Goal: Ask a question

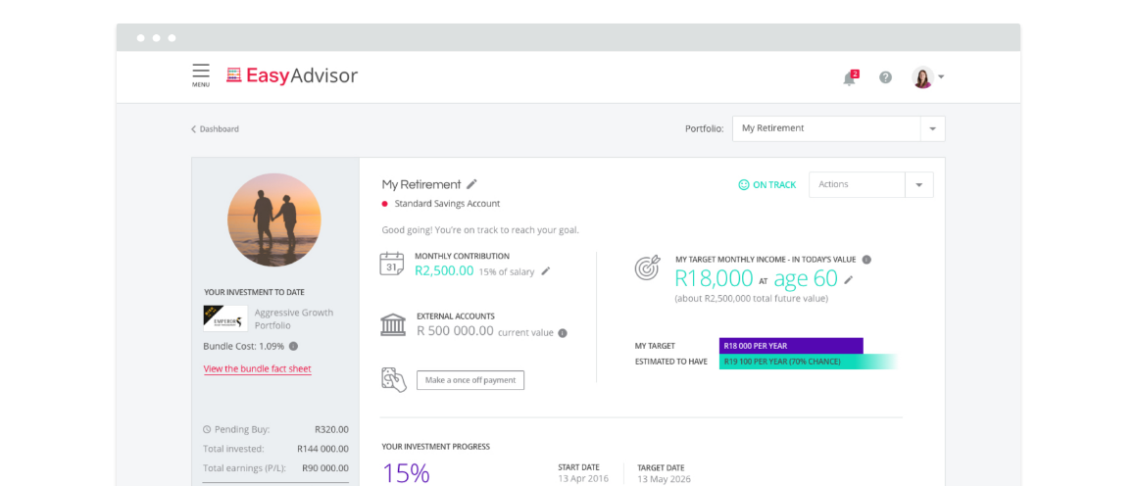
scroll to position [3608, 0]
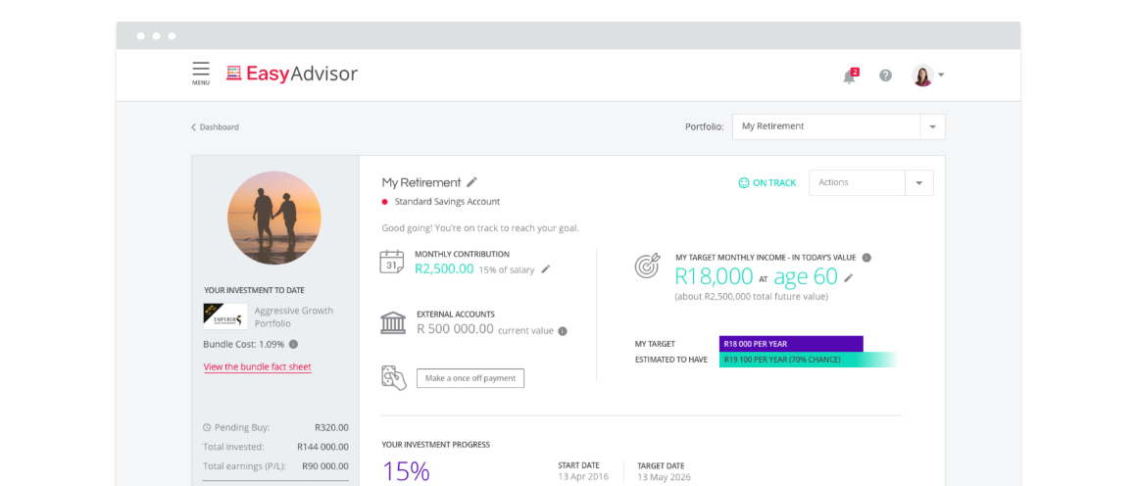
click at [939, 72] on img at bounding box center [569, 265] width 912 height 491
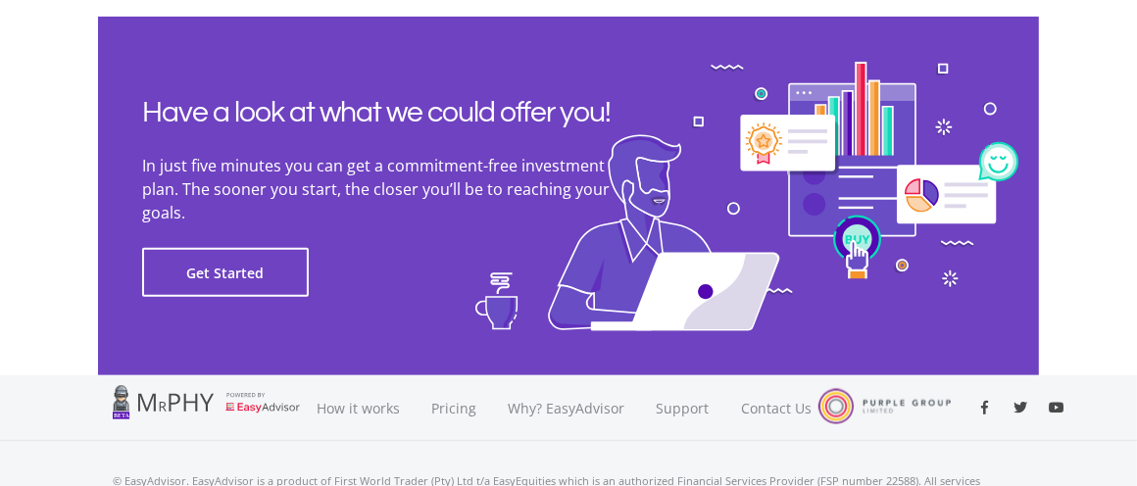
scroll to position [5317, 0]
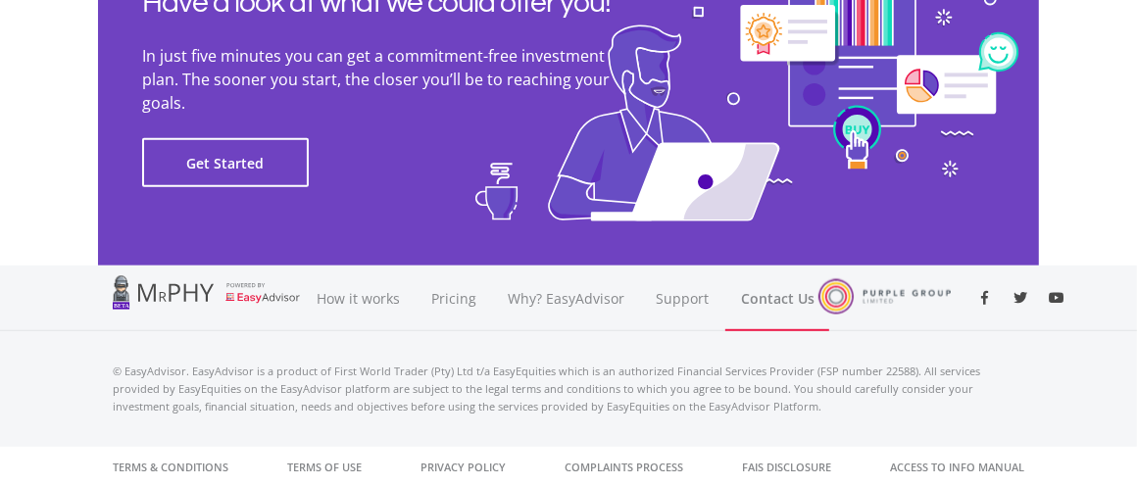
click at [783, 299] on link "Contact Us" at bounding box center [778, 299] width 104 height 66
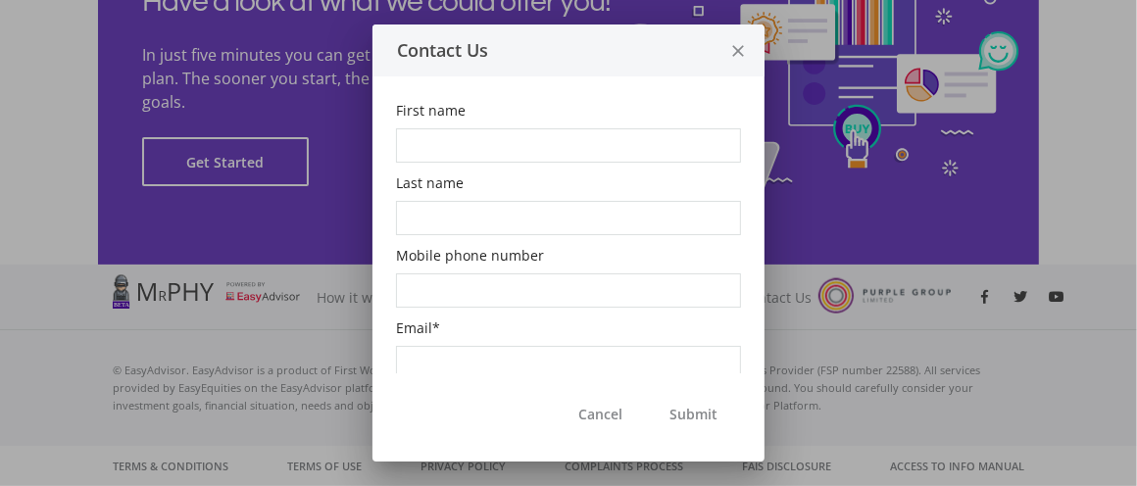
click at [457, 179] on span "Last name" at bounding box center [430, 183] width 68 height 19
click at [457, 201] on input "Last name" at bounding box center [568, 218] width 345 height 34
type input "Prakash"
click at [437, 137] on input "First name" at bounding box center [568, 145] width 345 height 34
type input "Prakash"
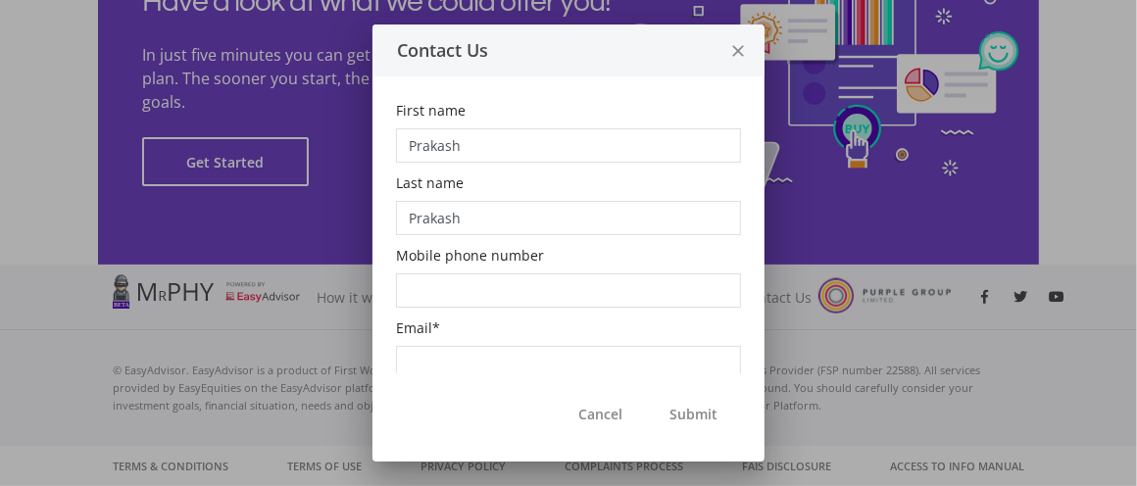
click at [468, 217] on input "Prakash" at bounding box center [568, 218] width 345 height 34
type input "P"
click at [479, 132] on input "Prakash" at bounding box center [568, 145] width 345 height 34
click at [468, 216] on input "Last name" at bounding box center [568, 218] width 345 height 34
type input "Bhikha"
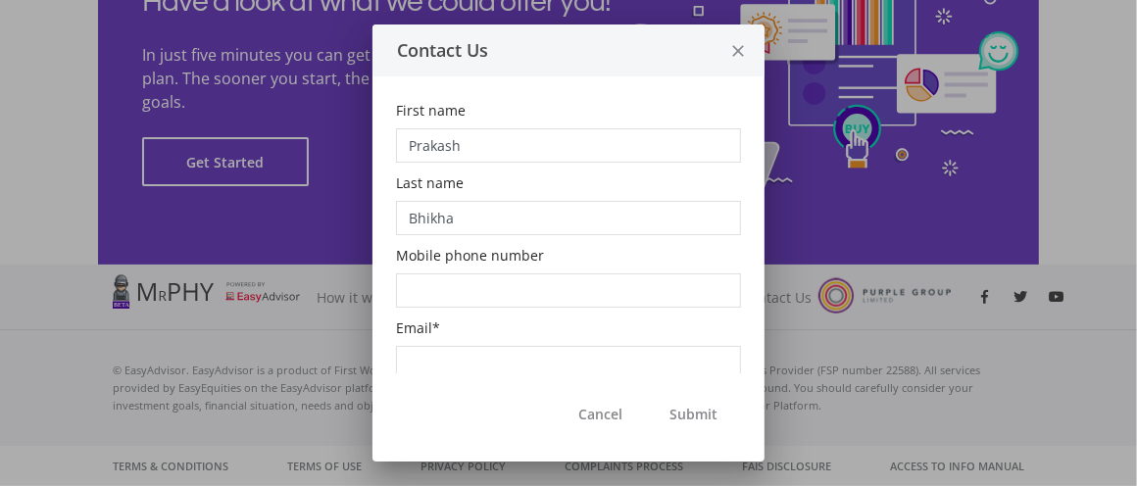
click at [457, 286] on input "Mobile phone number" at bounding box center [568, 291] width 345 height 34
type input "0829063306"
click at [427, 333] on span "Email" at bounding box center [414, 328] width 36 height 19
click at [427, 346] on input "Email *" at bounding box center [568, 363] width 345 height 34
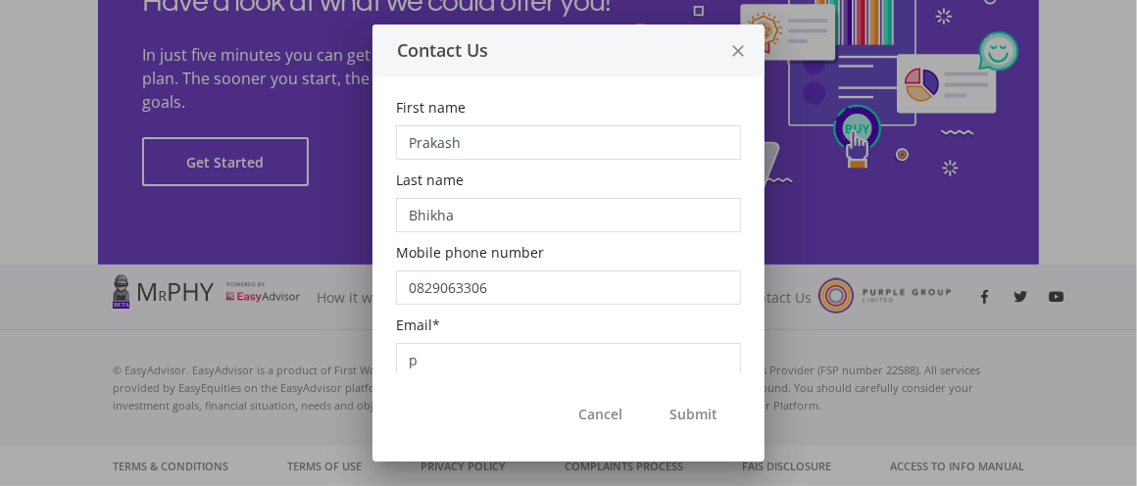
type input "[EMAIL_ADDRESS][DOMAIN_NAME]"
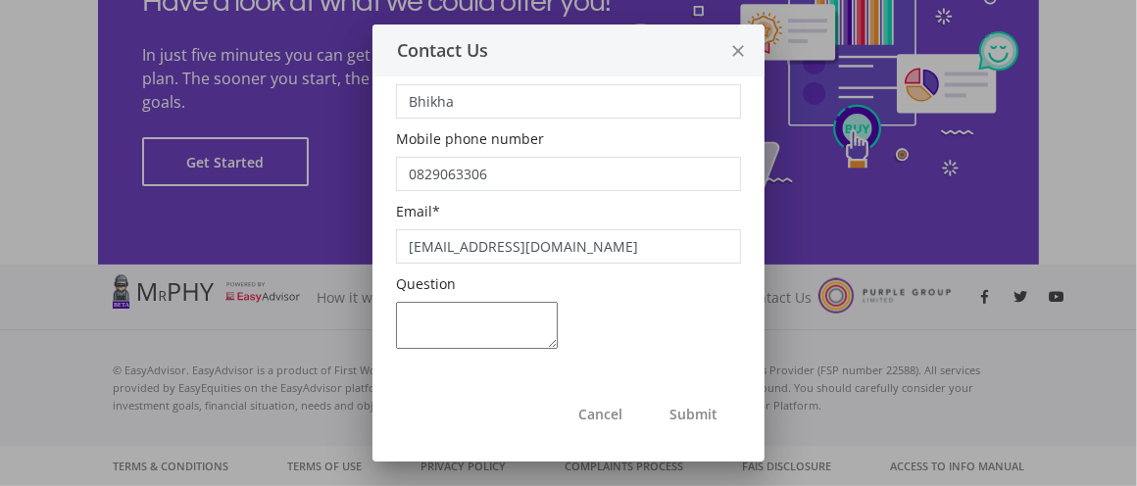
click at [455, 308] on textarea "Question" at bounding box center [477, 325] width 162 height 47
paste textarea "Hi, I am considering investing in the below ETF’s and would like to know if you…"
click at [423, 334] on textarea "Hi, I am considering investing in the below ETF’s and would like to know if you…" at bounding box center [477, 325] width 162 height 47
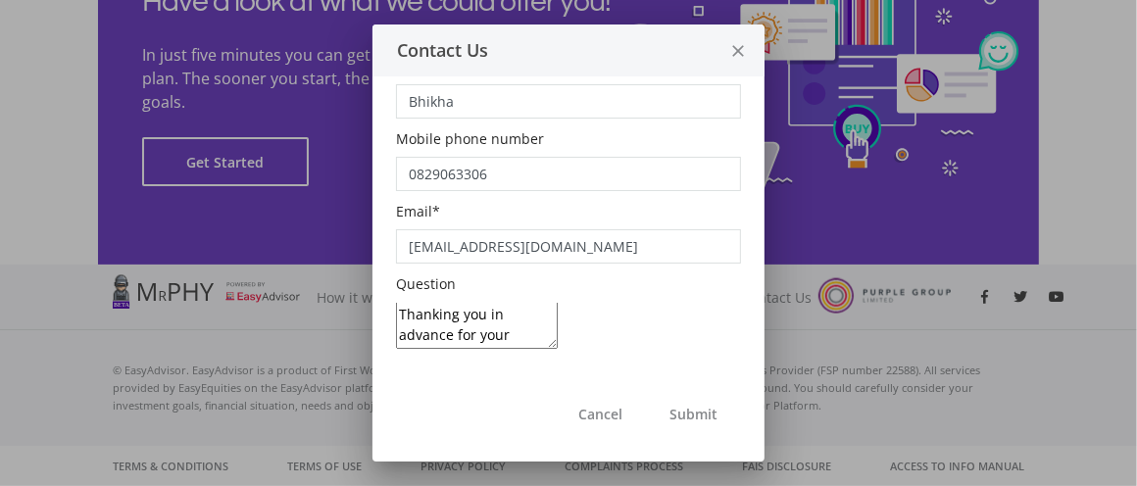
click at [398, 324] on textarea "Hi, I am considering investing in the below ETF’s and would like to know if you…" at bounding box center [477, 325] width 162 height 47
paste textarea "Furthermore, I am considering moving my current Provident fund and Living Annui…"
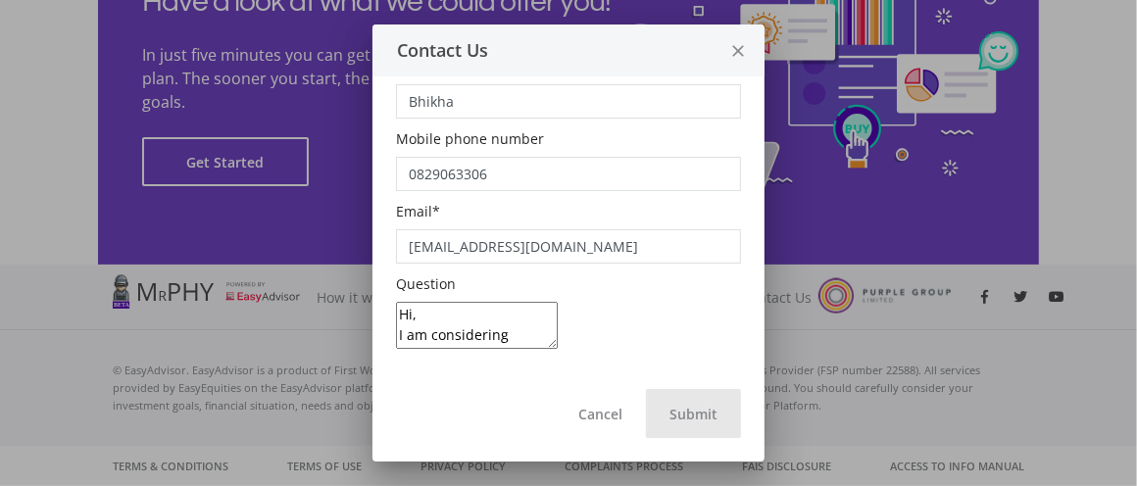
type textarea "Hi, I am considering investing in the below ETF’s and would like to know if you…"
click at [700, 408] on button "Submit" at bounding box center [693, 413] width 95 height 49
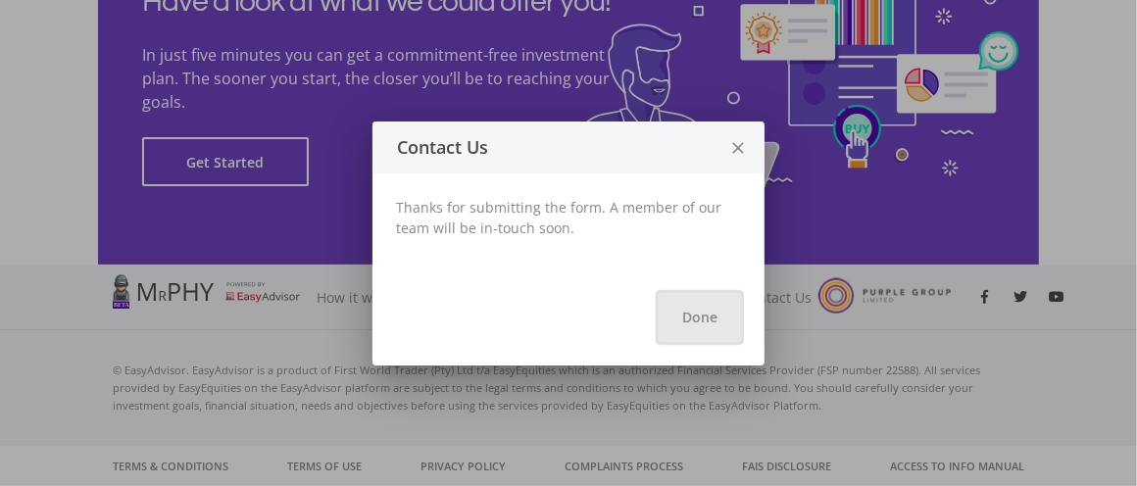
click at [695, 313] on button "Done" at bounding box center [700, 317] width 82 height 49
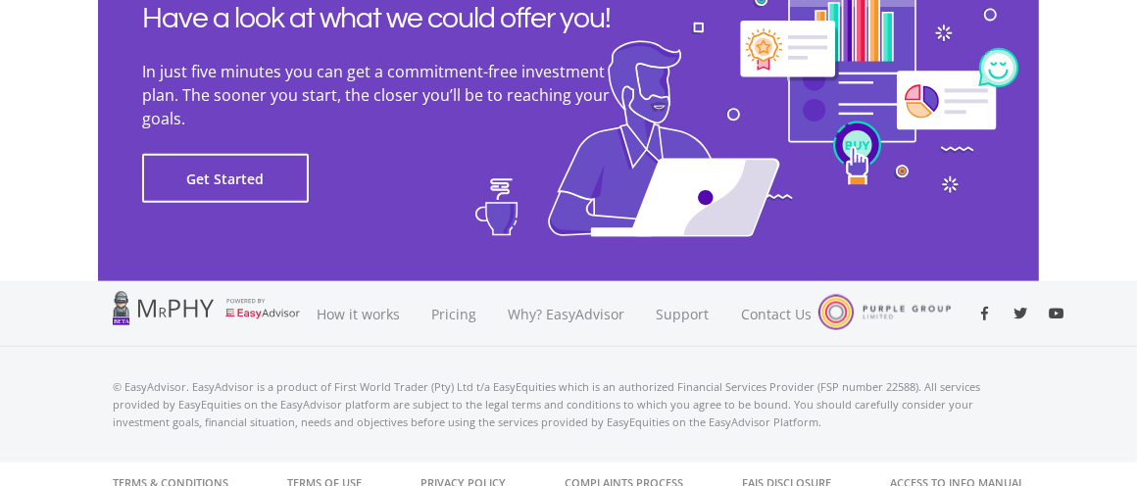
scroll to position [5317, 0]
